Goal: Information Seeking & Learning: Learn about a topic

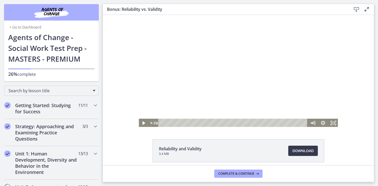
click at [226, 72] on div at bounding box center [238, 71] width 200 height 113
click at [333, 122] on icon "Fullscreen" at bounding box center [333, 123] width 10 height 9
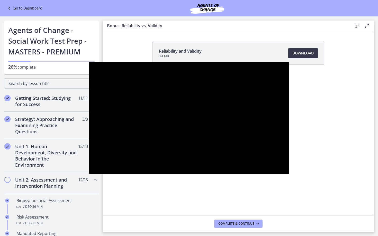
click at [290, 153] on div at bounding box center [189, 118] width 200 height 113
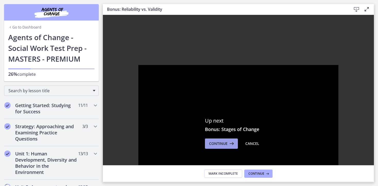
click at [229, 141] on icon at bounding box center [231, 144] width 7 height 6
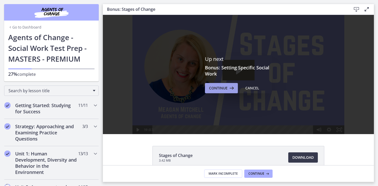
click at [229, 86] on icon at bounding box center [231, 88] width 7 height 6
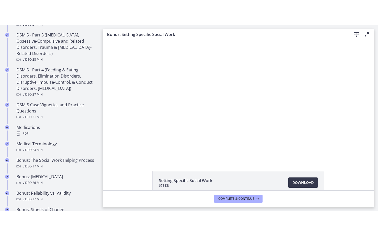
scroll to position [393, 0]
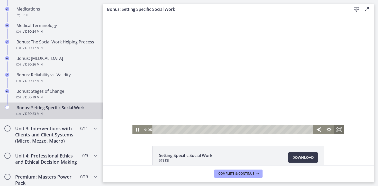
click at [340, 130] on icon "Fullscreen" at bounding box center [339, 130] width 10 height 9
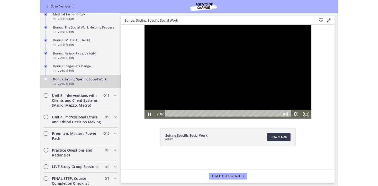
scroll to position [369, 0]
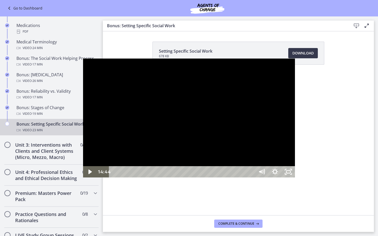
click at [176, 118] on div at bounding box center [189, 118] width 212 height 119
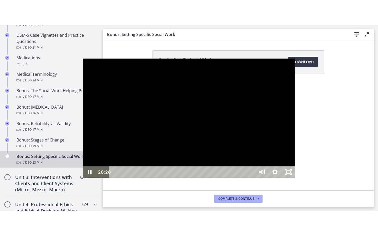
scroll to position [393, 0]
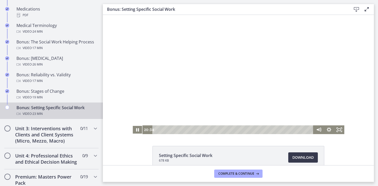
click at [343, 129] on icon "Fullscreen" at bounding box center [339, 130] width 10 height 9
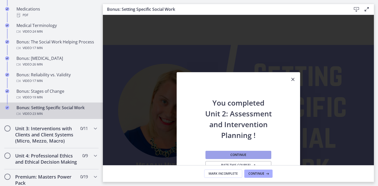
click at [247, 153] on button "Continue" at bounding box center [239, 155] width 66 height 8
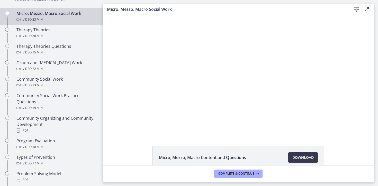
scroll to position [153, 0]
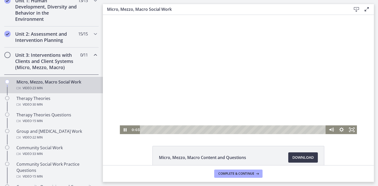
click at [193, 71] on div at bounding box center [238, 74] width 237 height 119
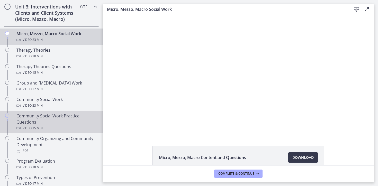
scroll to position [182, 0]
